Goal: Check status: Check status

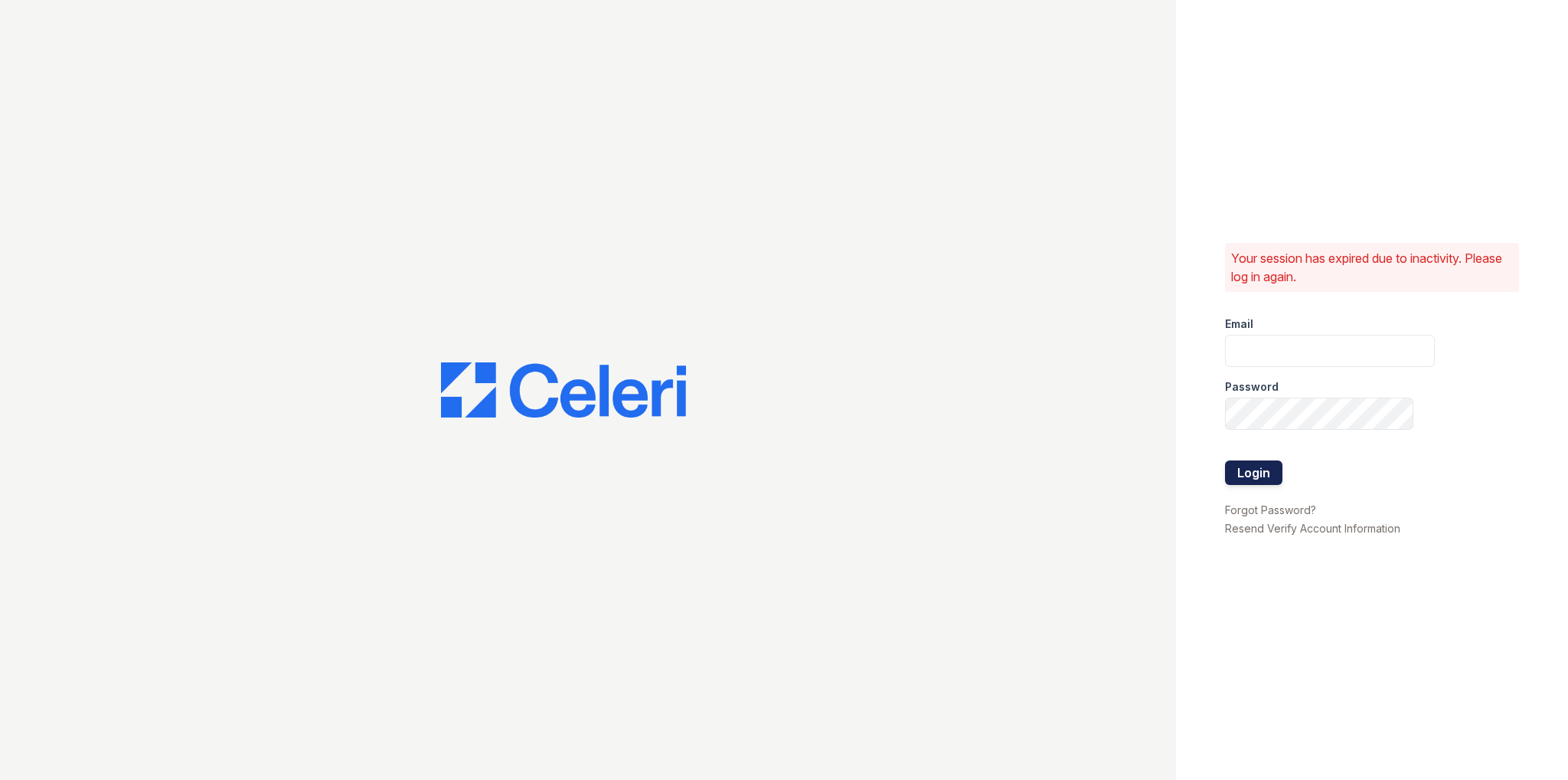
type input "[PERSON_NAME][EMAIL_ADDRESS][PERSON_NAME][PERSON_NAME][DOMAIN_NAME]"
click at [1261, 477] on button "Login" at bounding box center [1253, 472] width 58 height 24
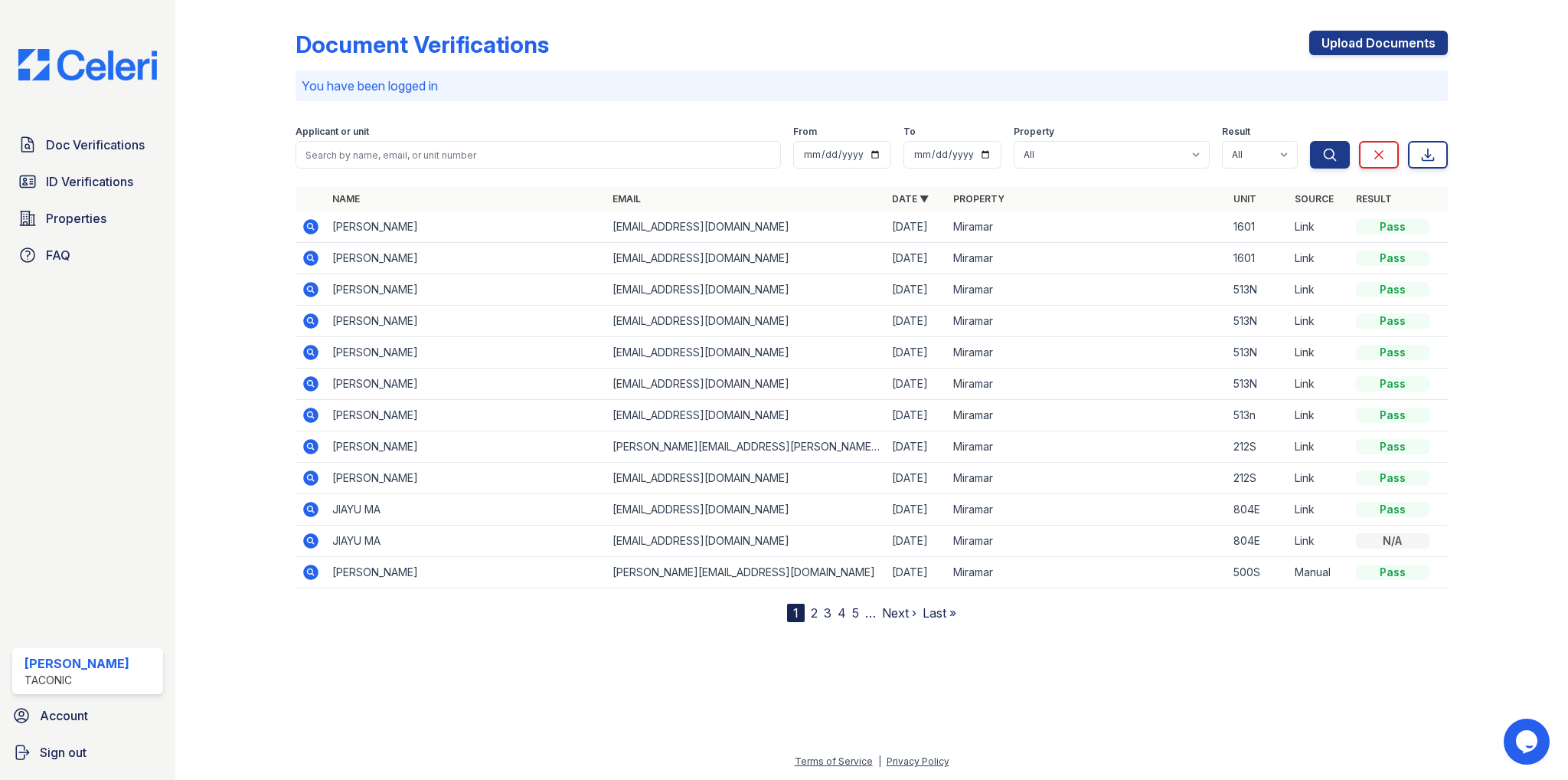
click at [310, 261] on icon at bounding box center [311, 258] width 15 height 15
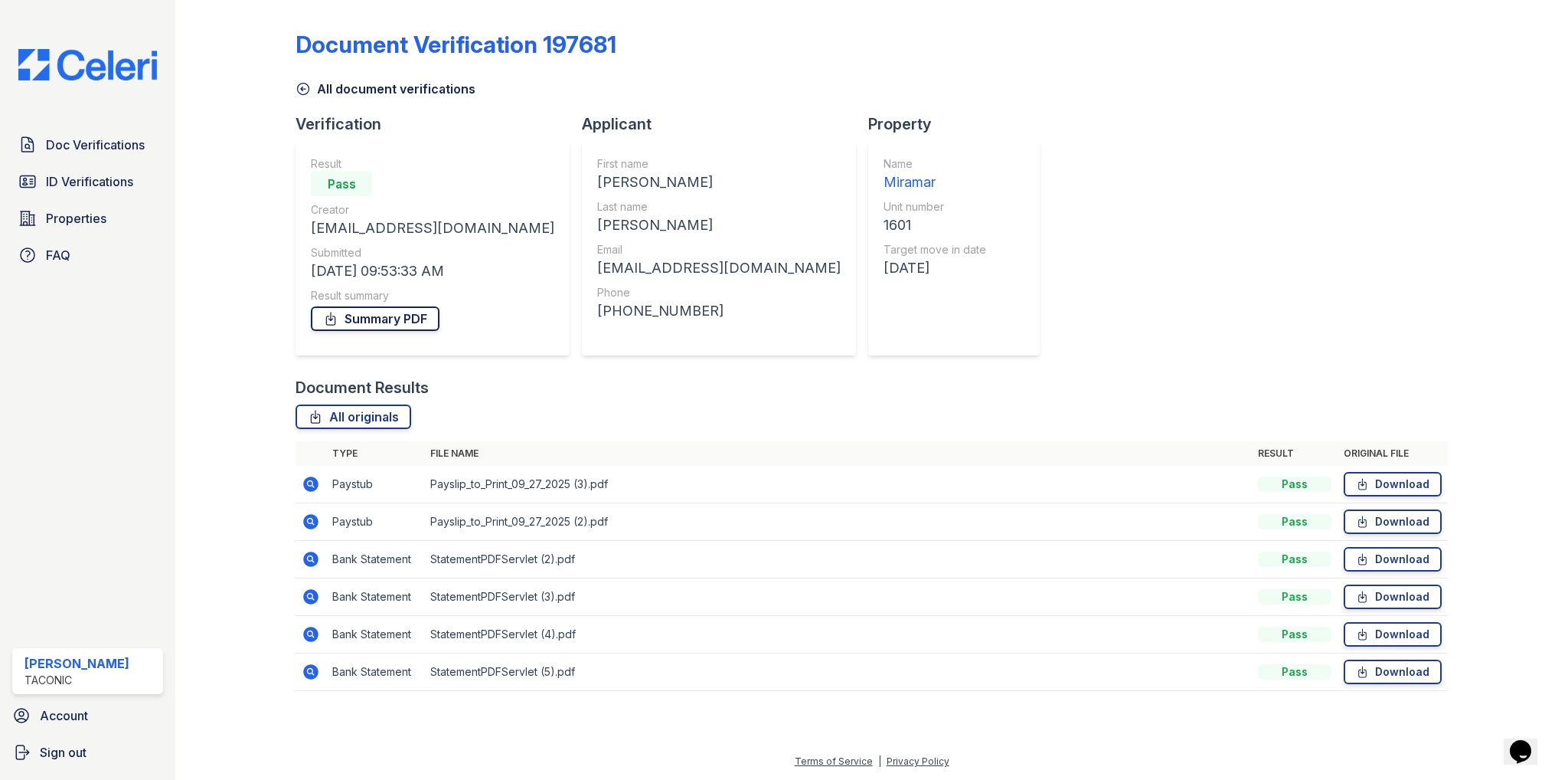
click at [349, 316] on link "Summary PDF" at bounding box center [376, 318] width 129 height 24
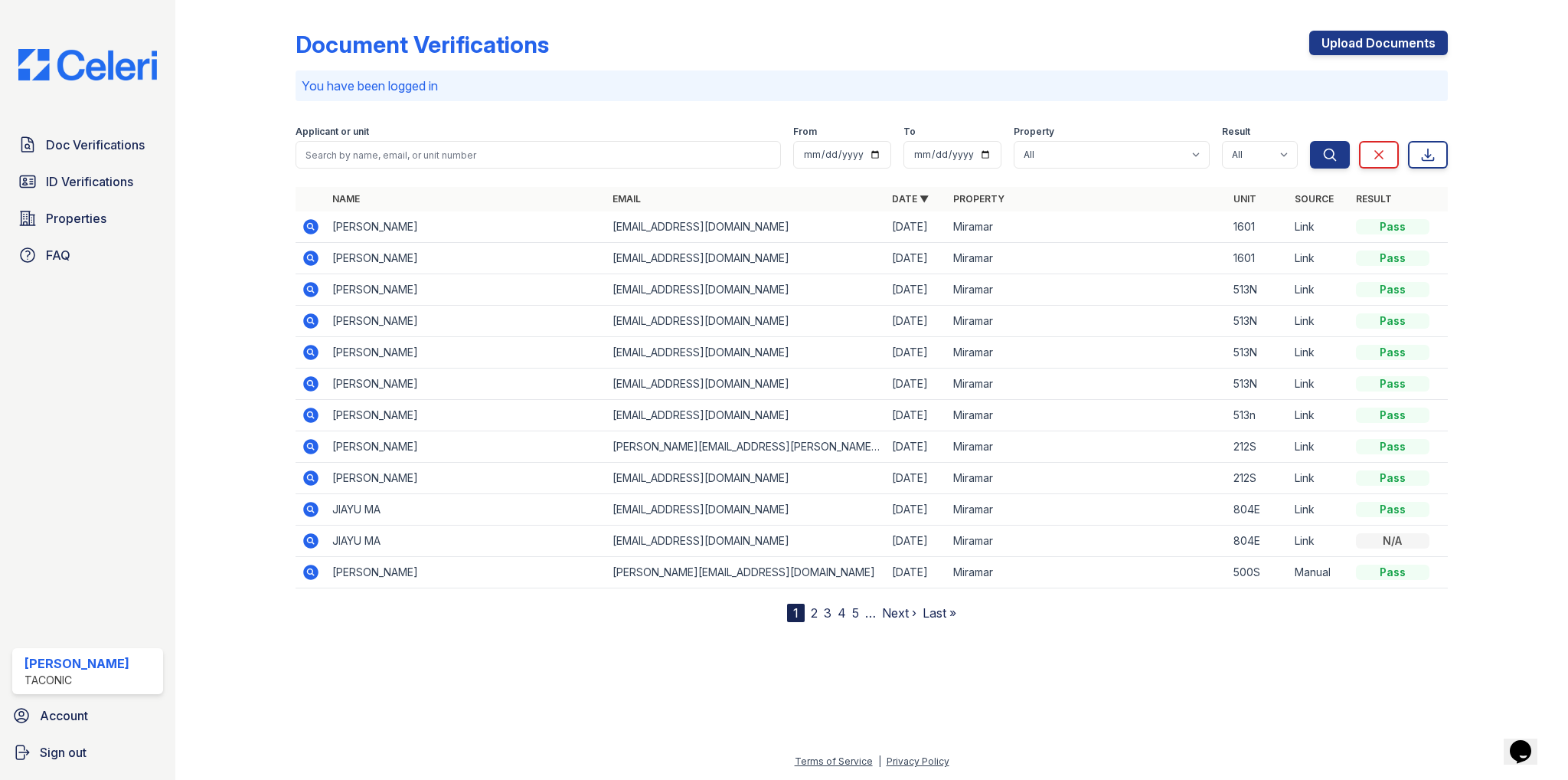
click at [310, 228] on icon at bounding box center [311, 227] width 18 height 18
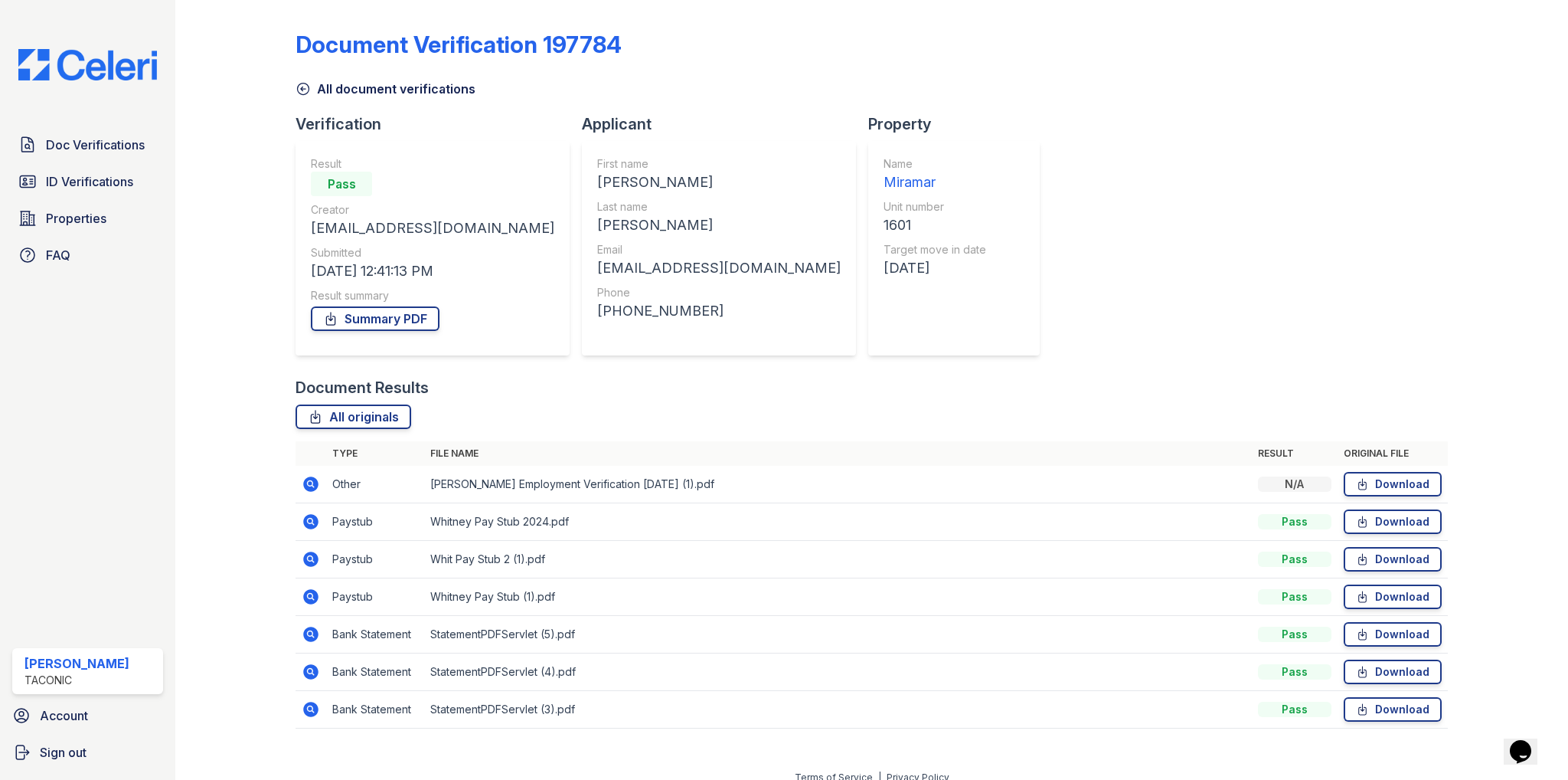
click at [925, 337] on div "Document Verification 197784 All document verifications Verification Result Pas…" at bounding box center [871, 374] width 1152 height 737
click at [419, 319] on link "Summary PDF" at bounding box center [376, 318] width 129 height 24
click at [306, 485] on icon at bounding box center [311, 484] width 15 height 15
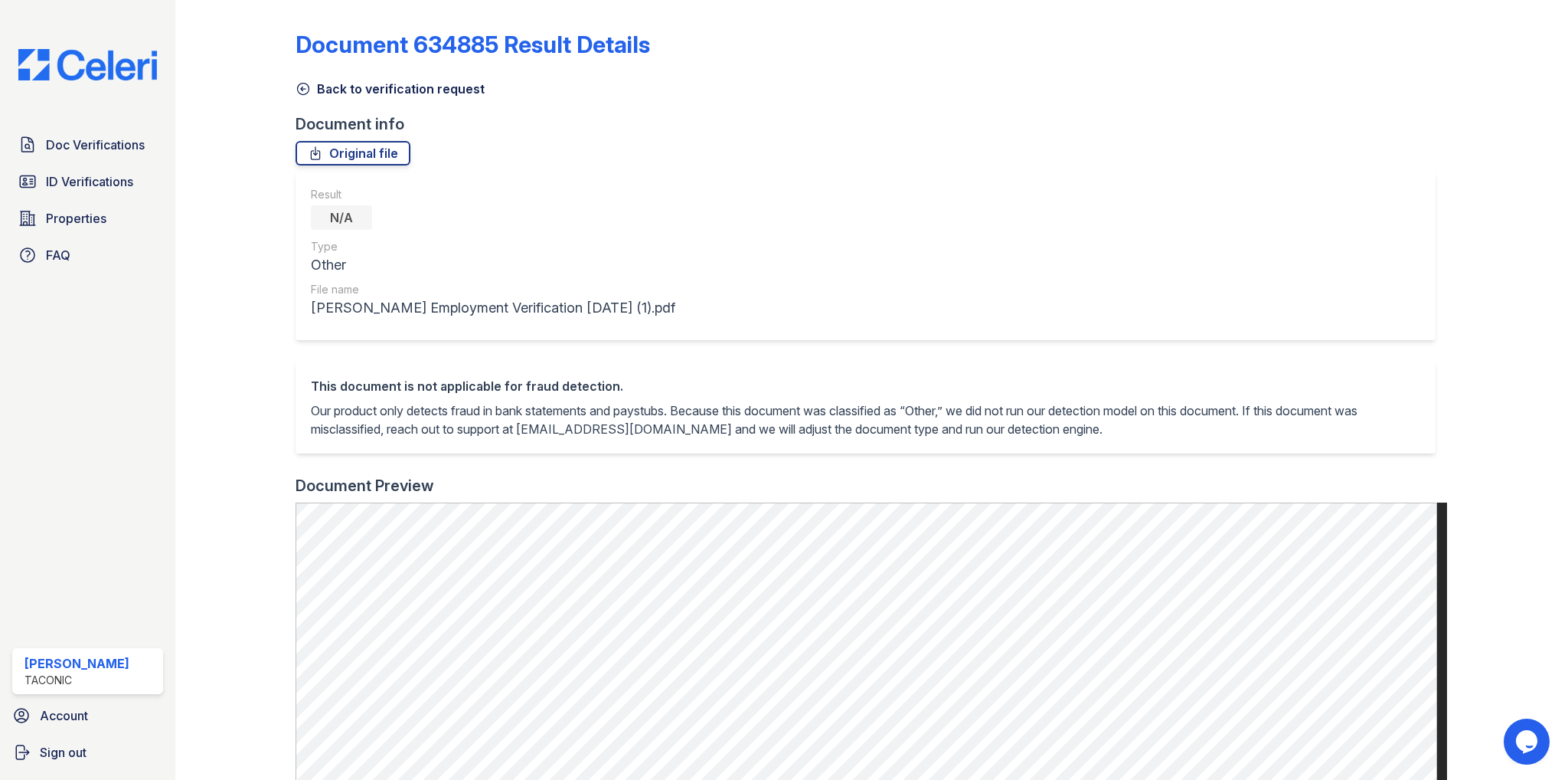
scroll to position [536, 0]
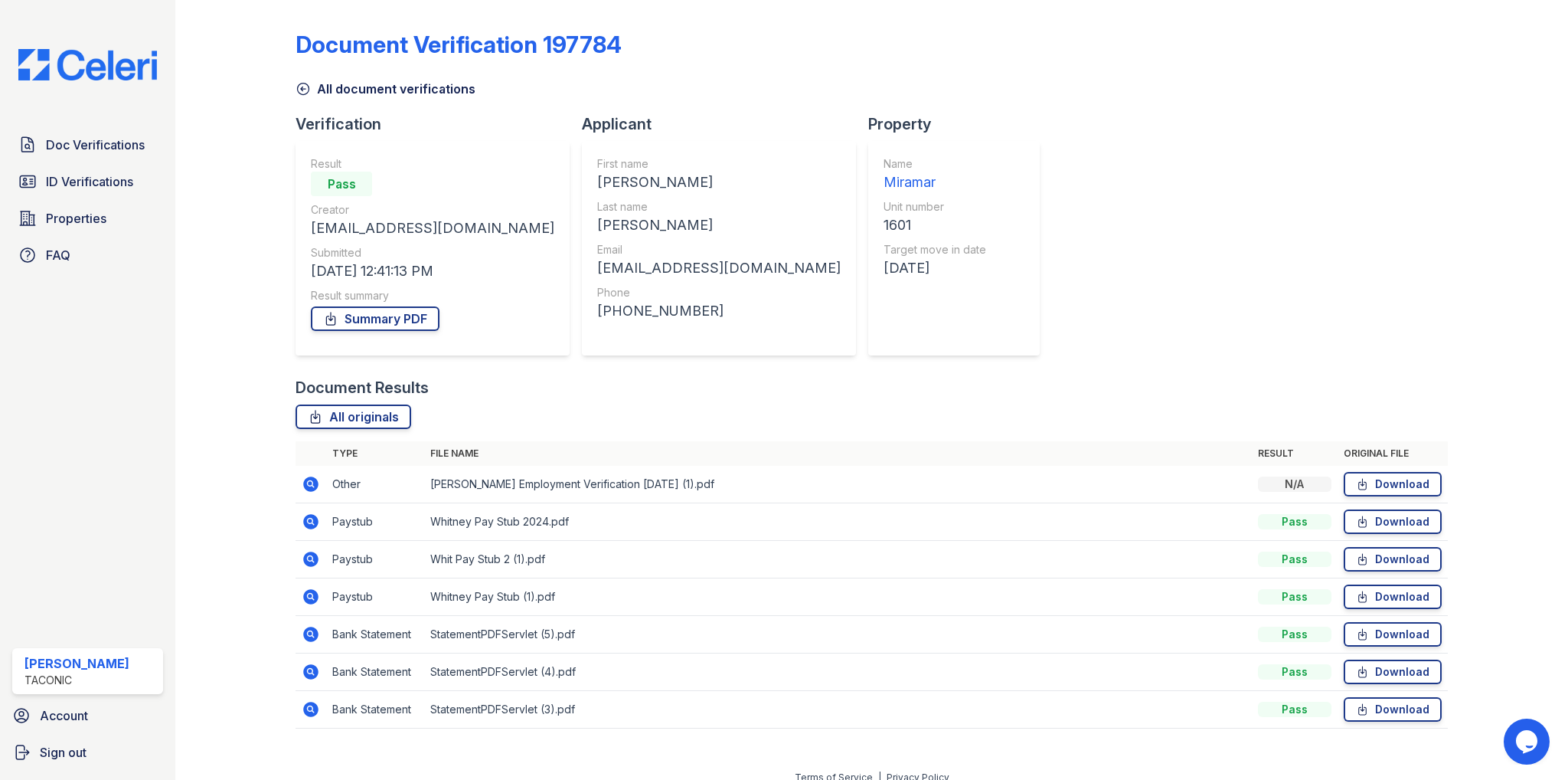
click at [309, 524] on icon at bounding box center [311, 521] width 15 height 15
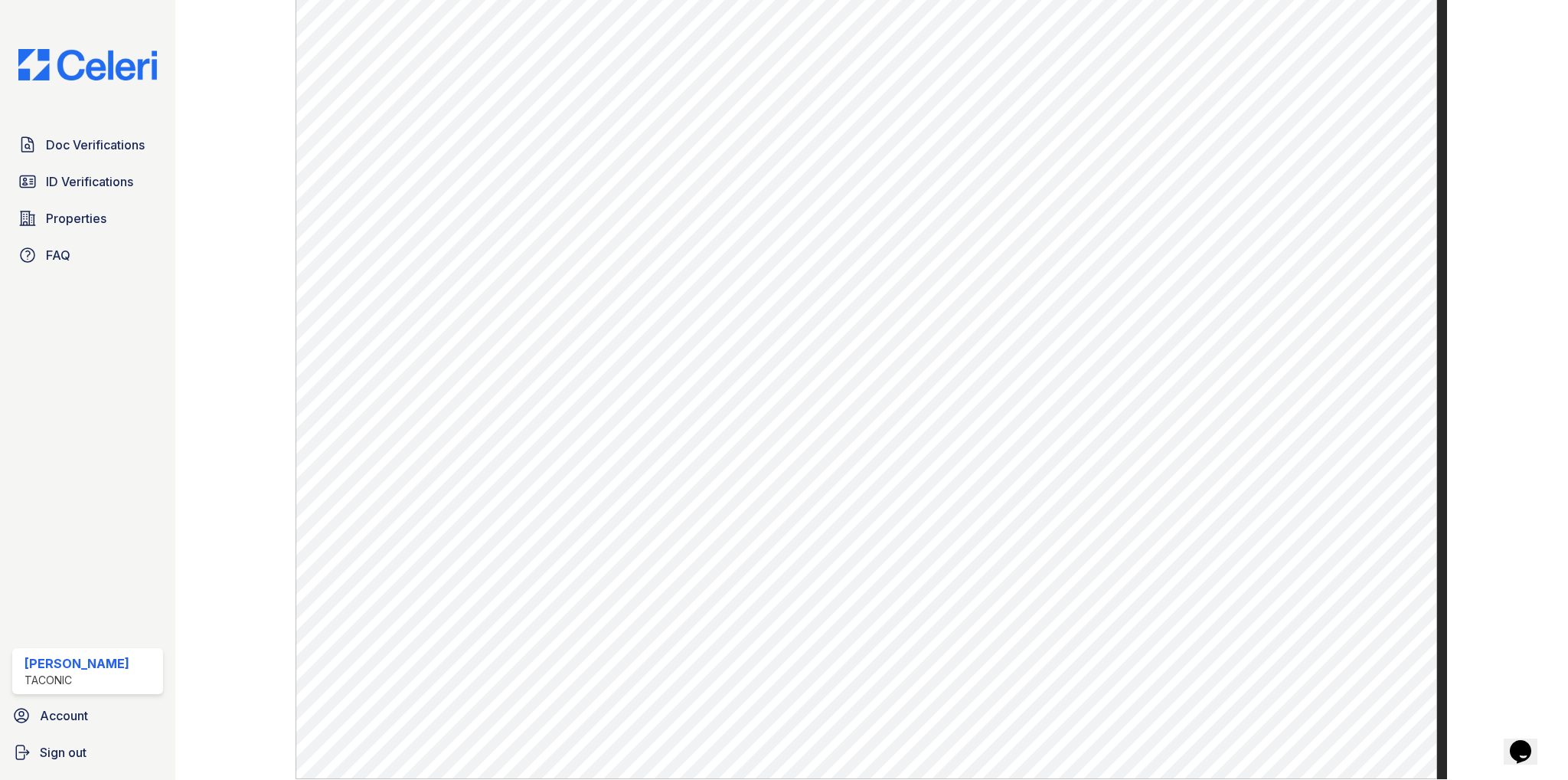
scroll to position [793, 0]
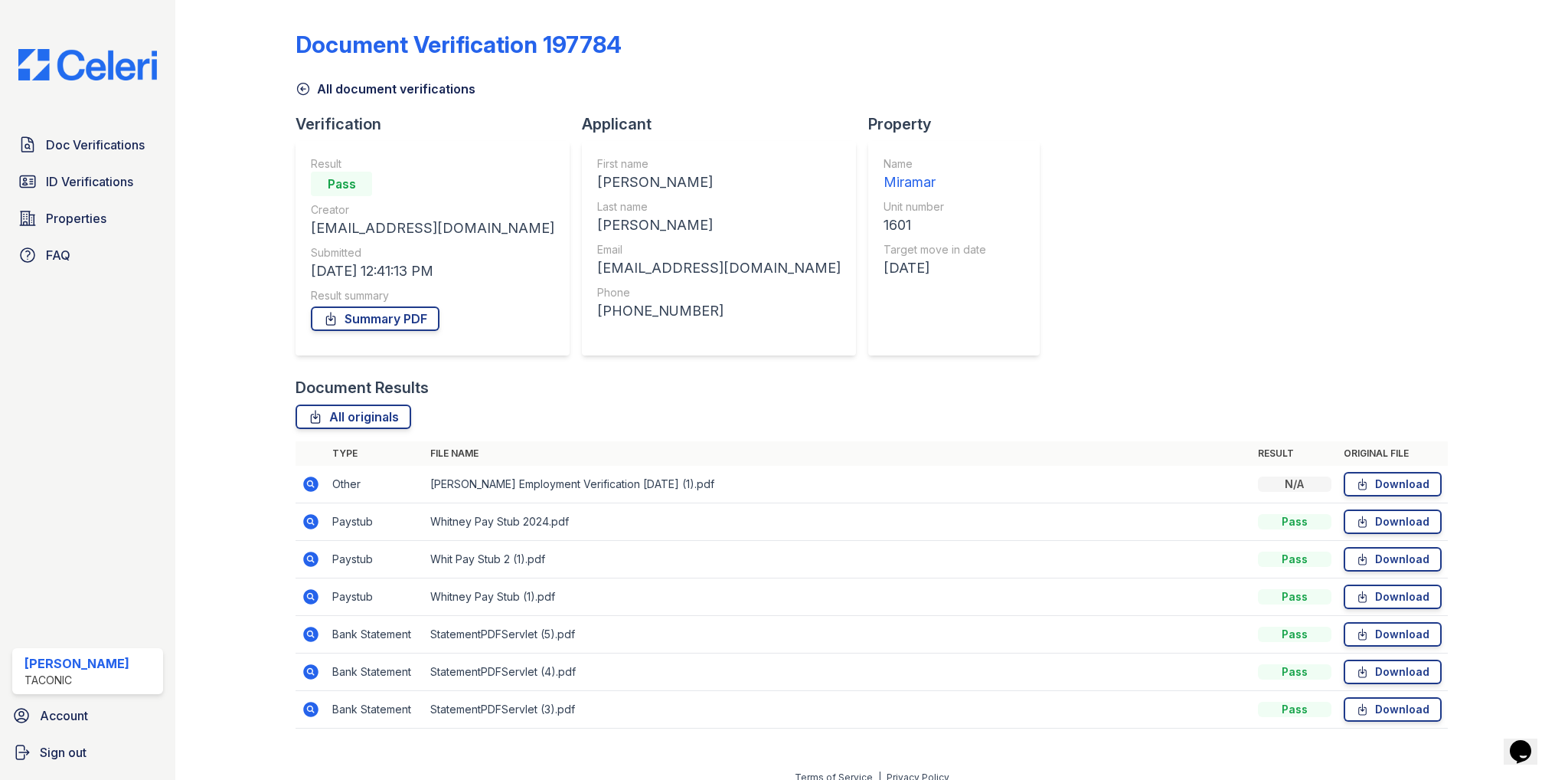
click at [311, 551] on icon at bounding box center [311, 559] width 18 height 18
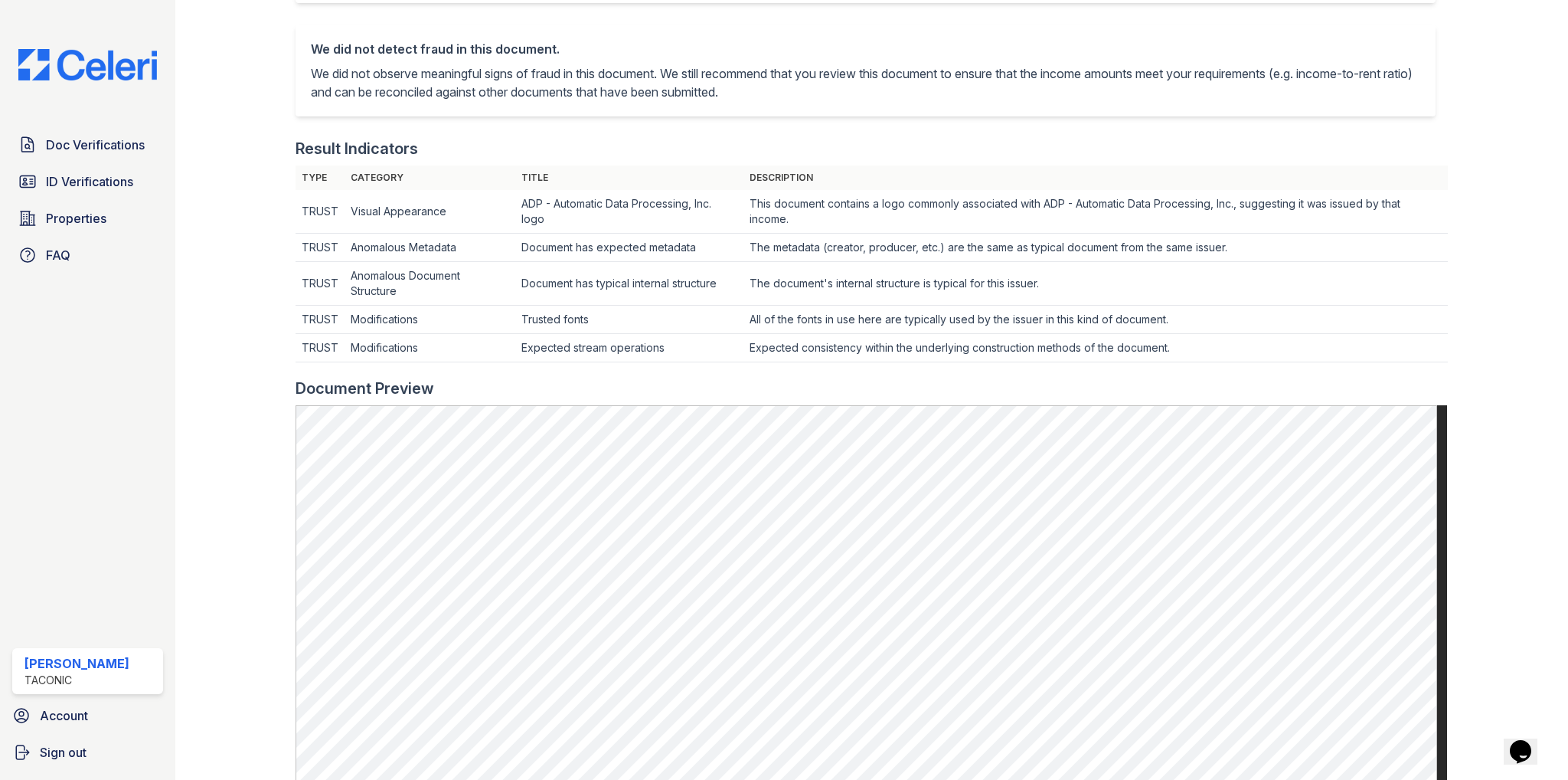
scroll to position [459, 0]
